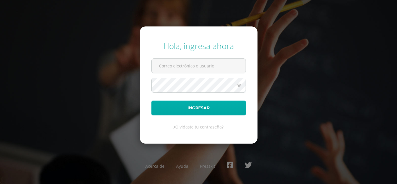
type input "[EMAIL_ADDRESS][DOMAIN_NAME]"
click at [167, 112] on button "Ingresar" at bounding box center [199, 108] width 95 height 15
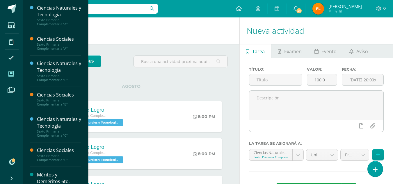
click at [15, 71] on span at bounding box center [11, 73] width 13 height 13
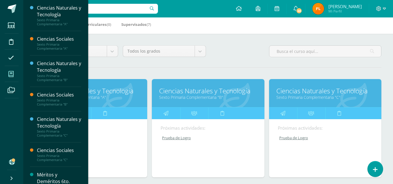
scroll to position [145, 0]
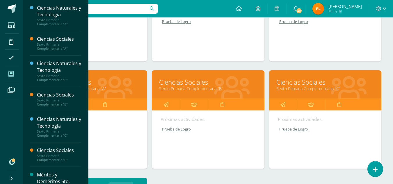
click at [304, 84] on link "Ciencias Sociales" at bounding box center [325, 82] width 98 height 9
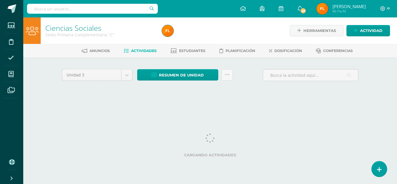
drag, startPoint x: 303, startPoint y: 84, endPoint x: 233, endPoint y: 129, distance: 83.3
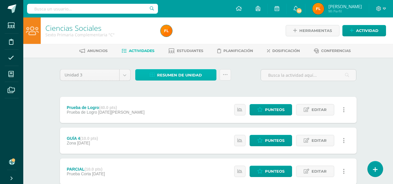
click at [175, 75] on span "Resumen de unidad" at bounding box center [179, 75] width 45 height 11
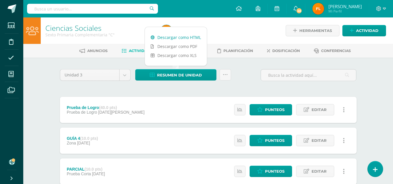
click at [179, 37] on link "Descargar como HTML" at bounding box center [176, 37] width 62 height 9
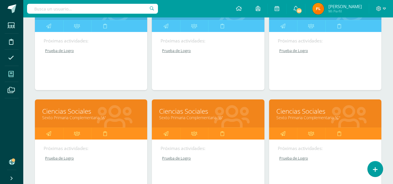
scroll to position [29, 0]
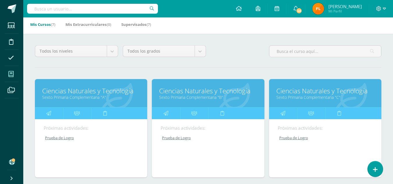
click at [299, 93] on link "Ciencias Naturales y Tecnología" at bounding box center [325, 90] width 98 height 9
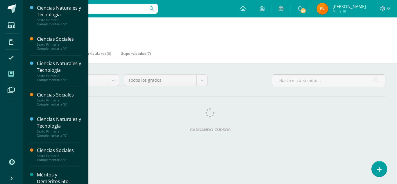
click at [12, 73] on icon at bounding box center [10, 74] width 5 height 6
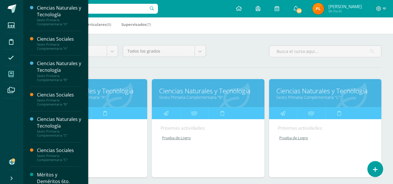
scroll to position [116, 0]
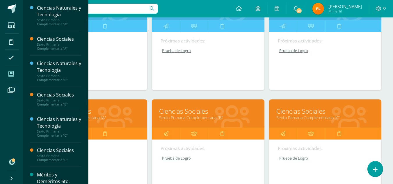
click at [298, 118] on link "Sexto Primaria Complementaria "C"" at bounding box center [325, 118] width 98 height 6
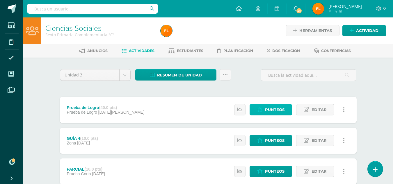
click at [282, 111] on span "Punteos" at bounding box center [274, 109] width 19 height 11
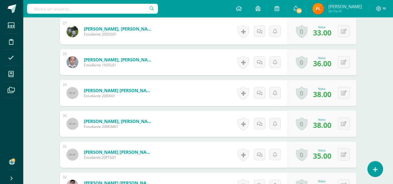
scroll to position [1043, 0]
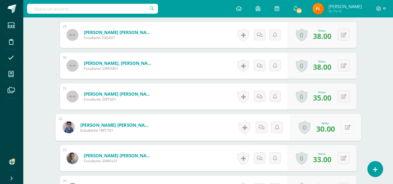
click at [347, 125] on button at bounding box center [347, 127] width 12 height 12
click at [315, 131] on input "30.00" at bounding box center [307, 129] width 23 height 12
type input "3"
type input "35"
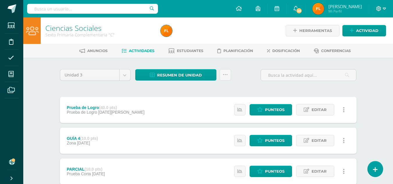
click at [385, 9] on icon at bounding box center [384, 8] width 3 height 5
click at [372, 43] on link "Cerrar sesión" at bounding box center [363, 39] width 46 height 8
